Goal: Transaction & Acquisition: Purchase product/service

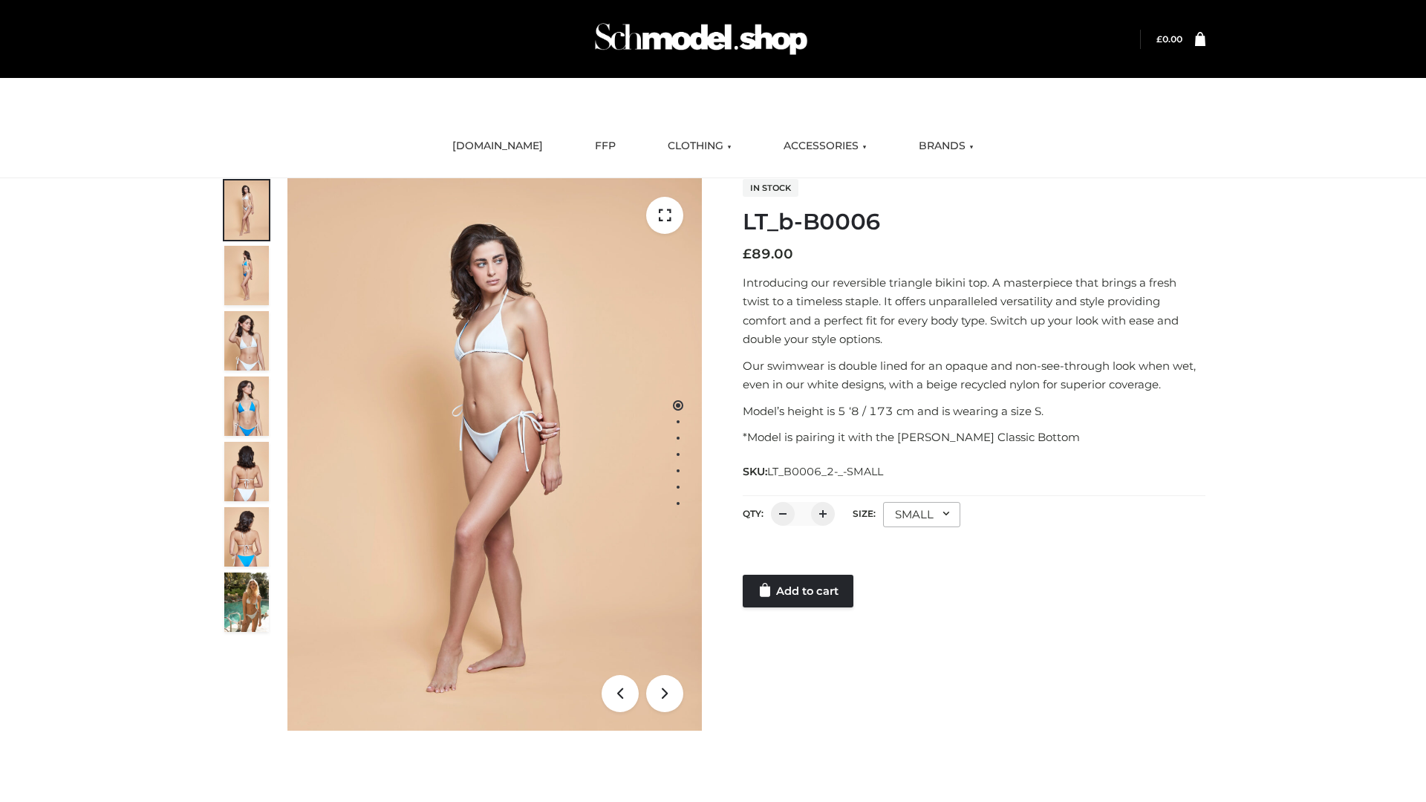
click at [799, 591] on link "Add to cart" at bounding box center [798, 591] width 111 height 33
